Goal: Task Accomplishment & Management: Use online tool/utility

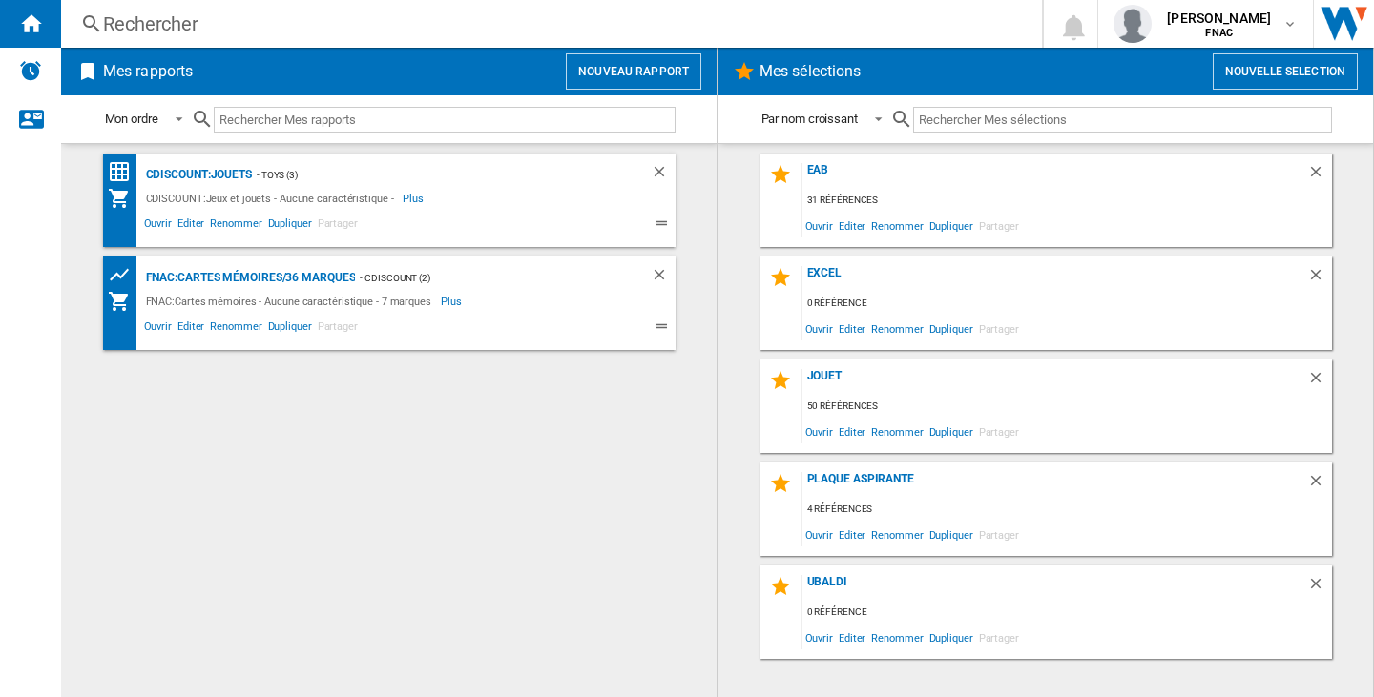
click at [586, 76] on button "Nouveau rapport" at bounding box center [633, 71] width 135 height 36
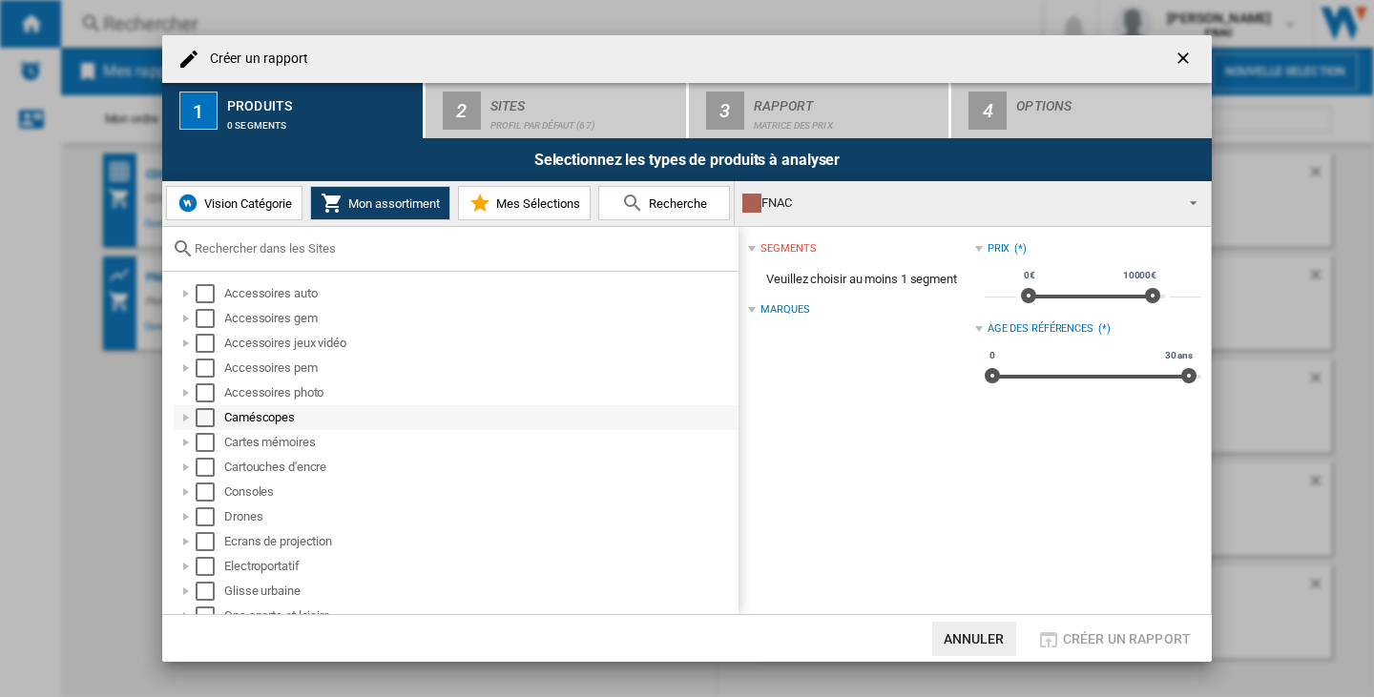
click at [206, 410] on div "Select" at bounding box center [205, 417] width 19 height 19
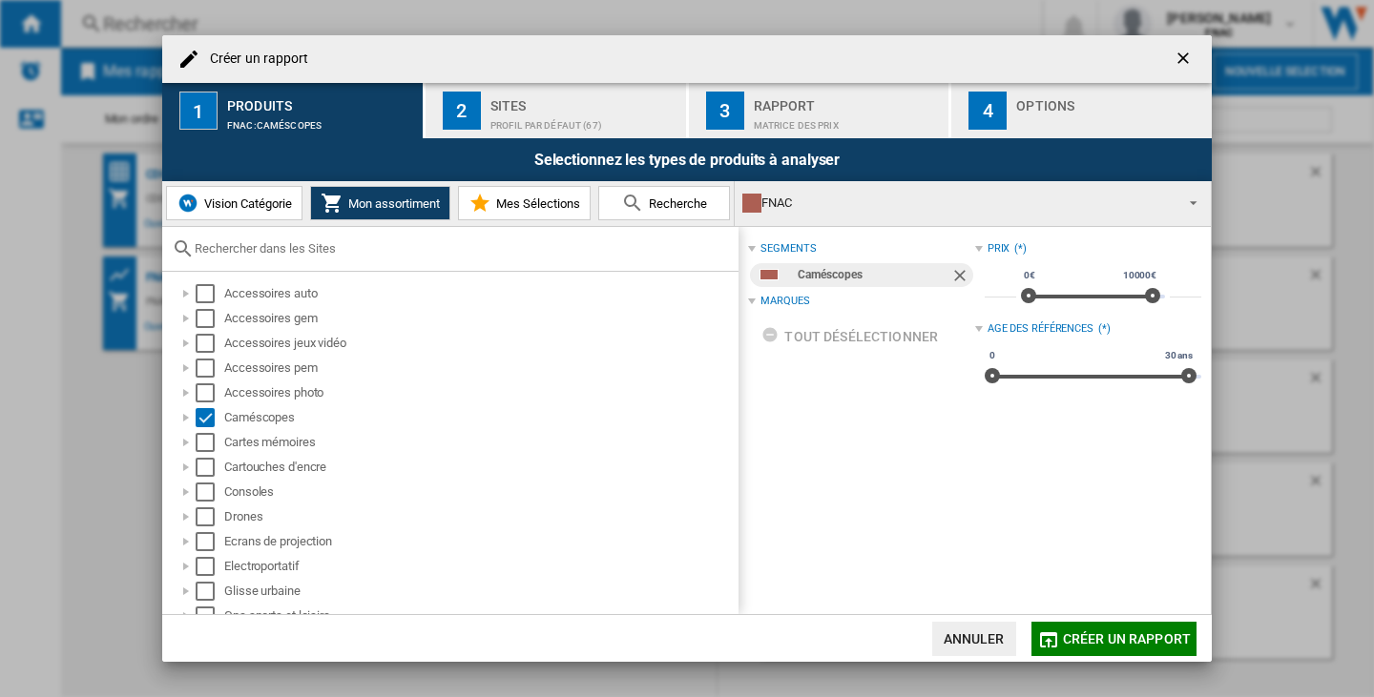
click at [510, 102] on div "Sites" at bounding box center [584, 101] width 188 height 20
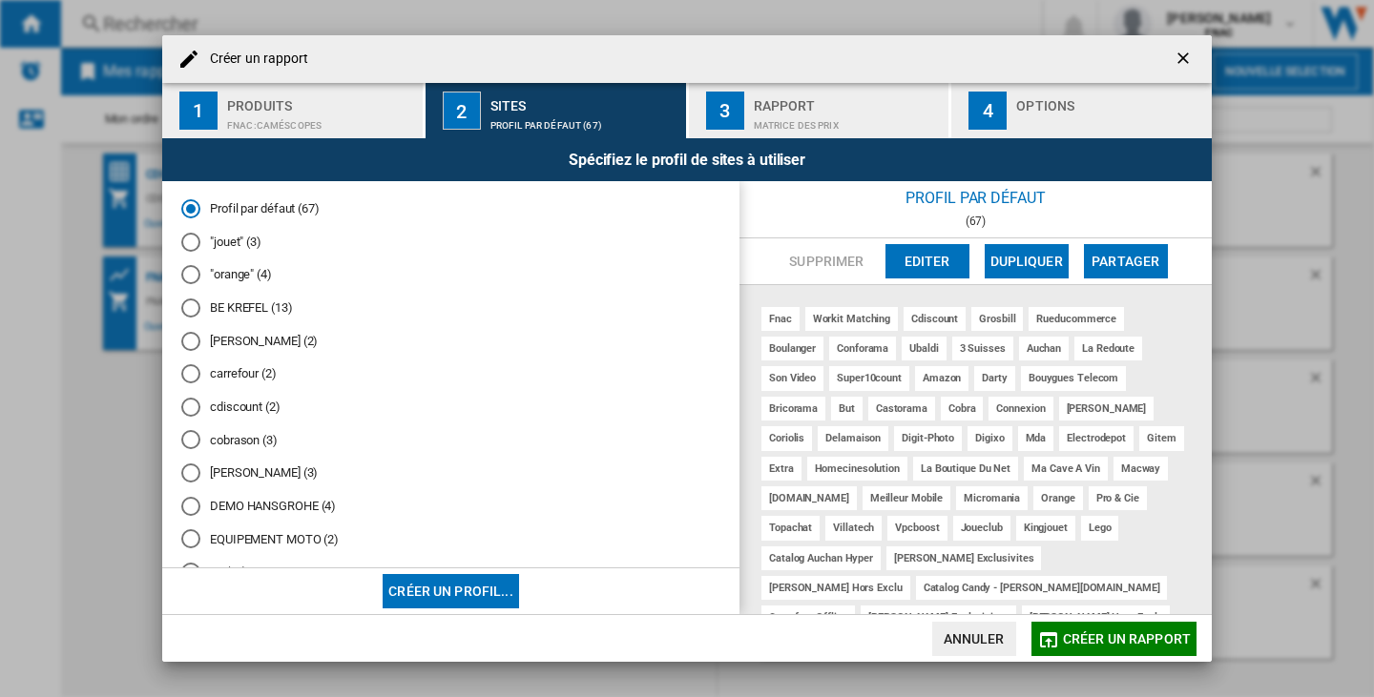
click at [266, 342] on md-radio-button "[PERSON_NAME] (2)" at bounding box center [450, 341] width 539 height 18
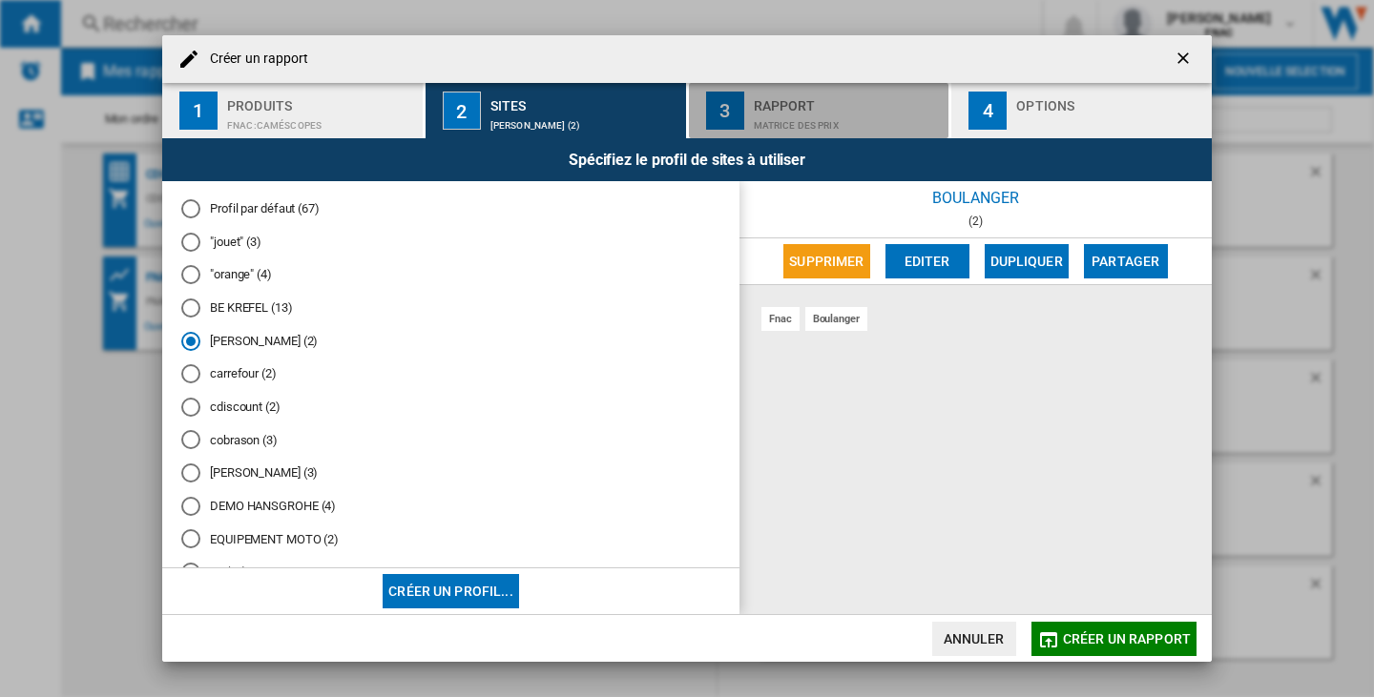
click at [904, 124] on div "Matrice des prix" at bounding box center [848, 121] width 188 height 20
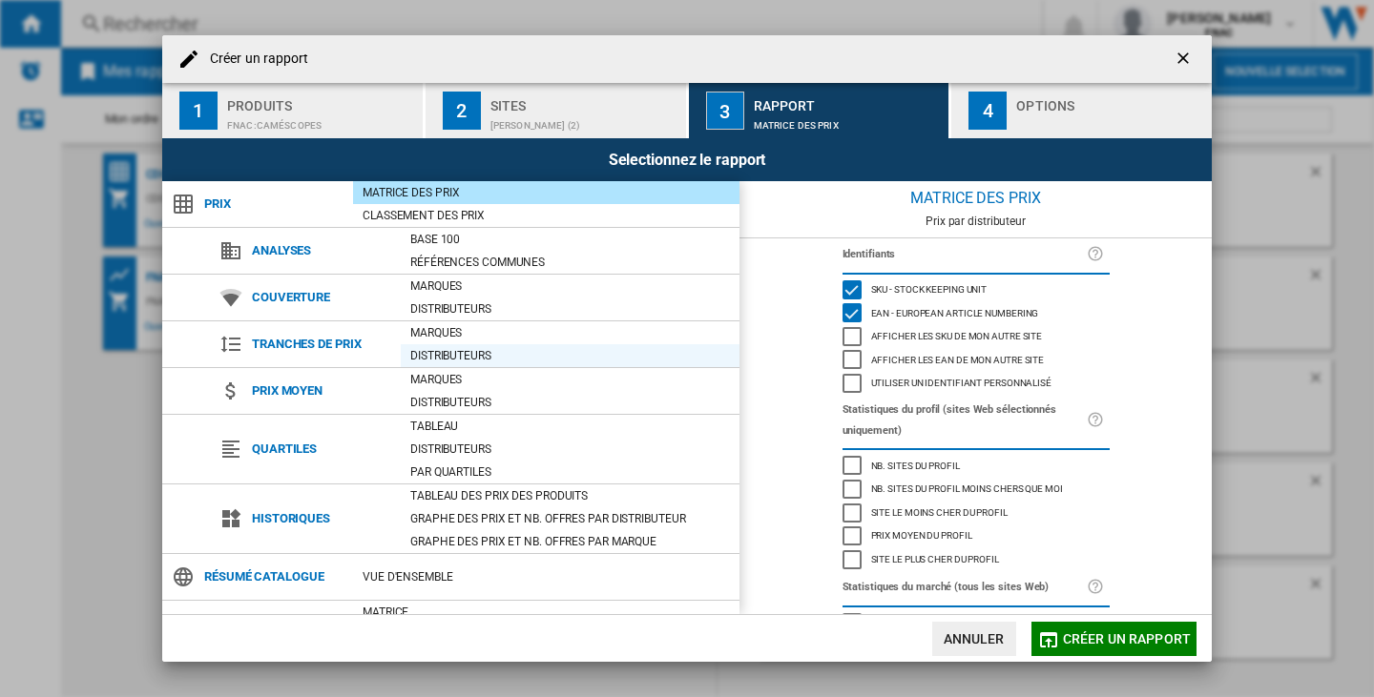
click at [488, 349] on div "Distributeurs" at bounding box center [570, 355] width 339 height 19
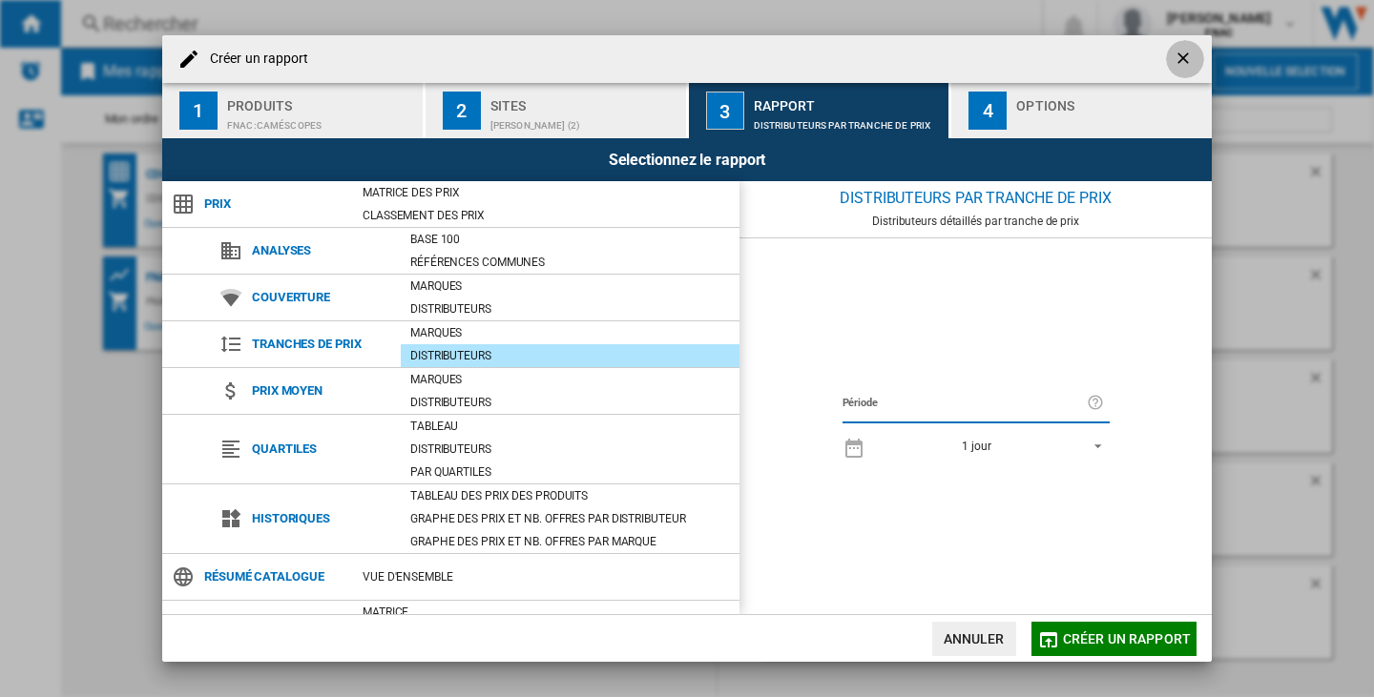
click at [1195, 63] on ng-md-icon "getI18NText('BUTTONS.CLOSE_DIALOG')" at bounding box center [1185, 60] width 23 height 23
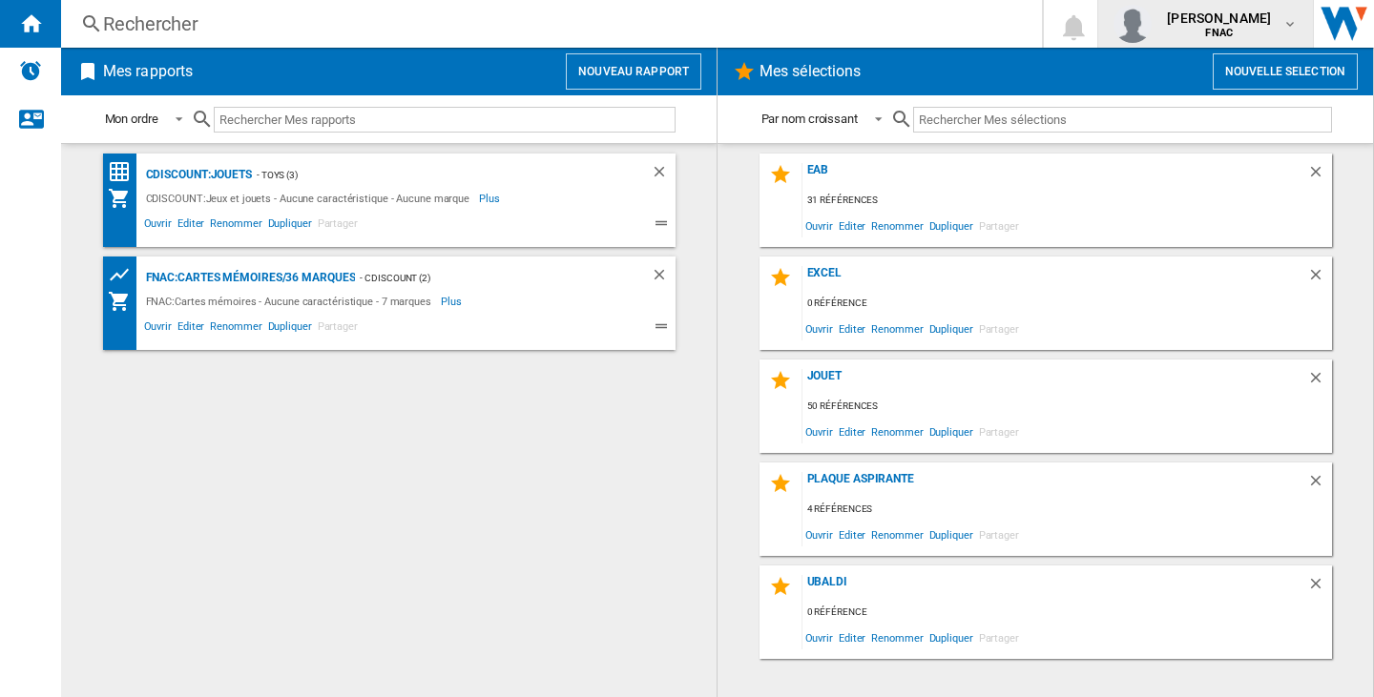
click at [1223, 4] on button "[PERSON_NAME] FNAC" at bounding box center [1205, 24] width 215 height 48
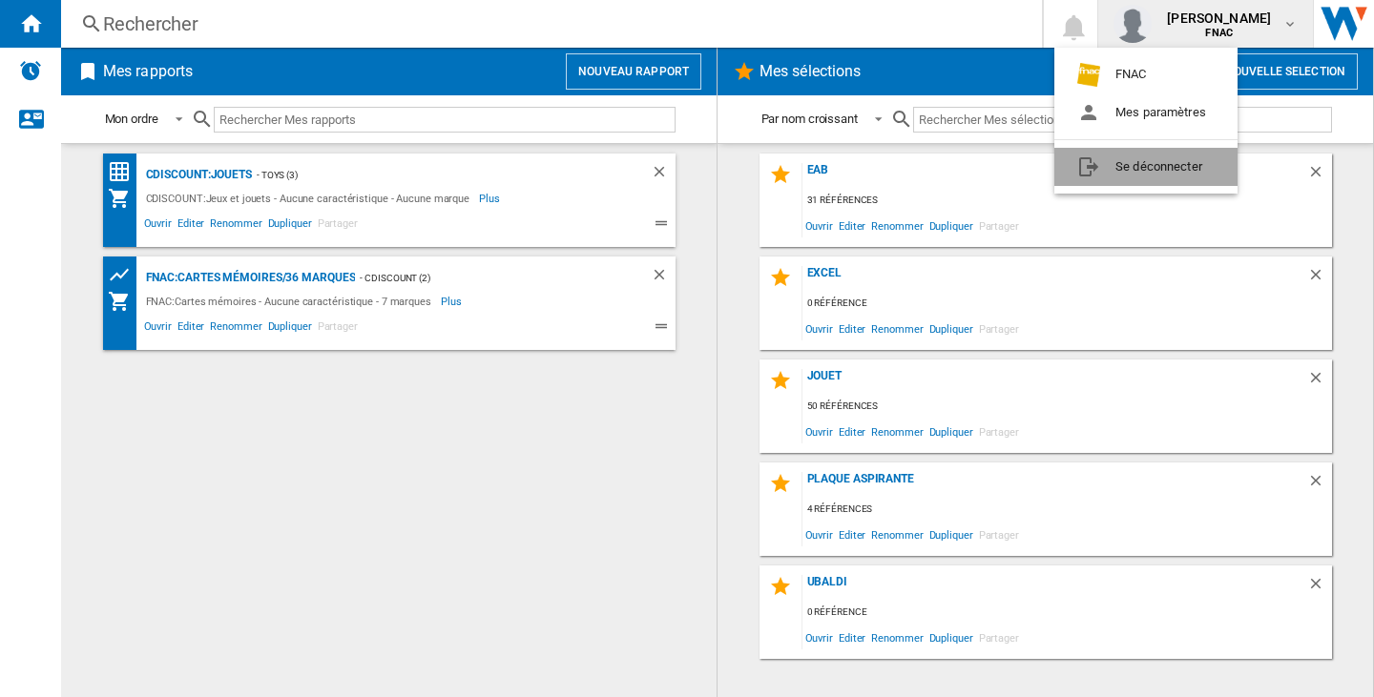
click at [1222, 160] on button "Se déconnecter" at bounding box center [1145, 167] width 183 height 38
